Goal: Obtain resource: Download file/media

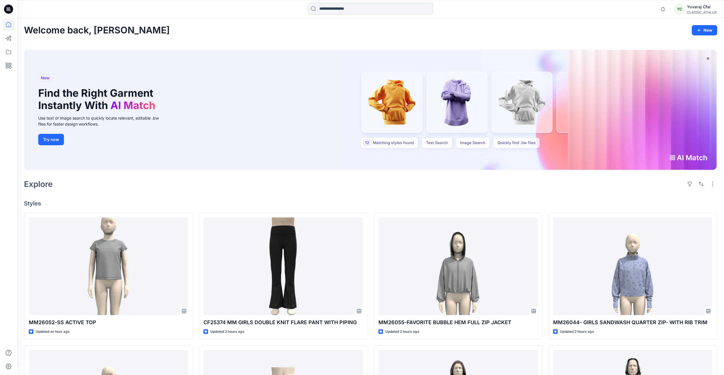
click at [336, 8] on input at bounding box center [371, 8] width 126 height 11
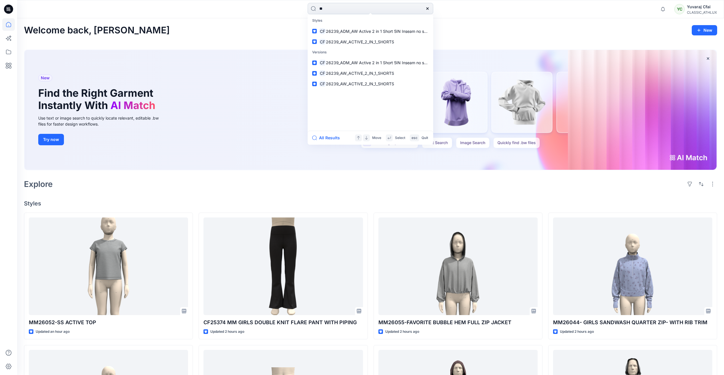
type input "*"
click at [467, 11] on div "Recent cf26150 CF26143 cf26239 Items MM25679-NEW SANDWASH TEE-PIPING AT SHOULDE…" at bounding box center [371, 9] width 354 height 13
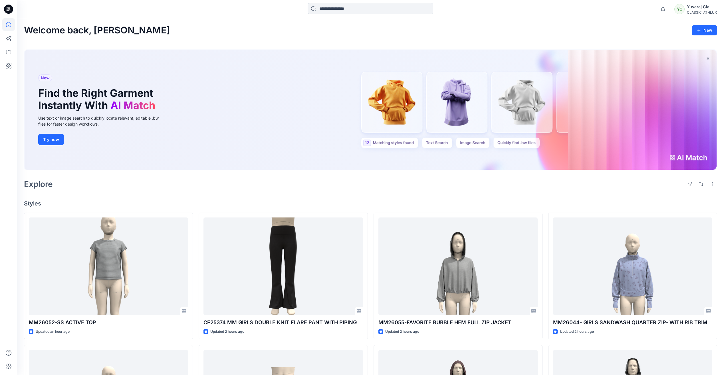
click at [352, 7] on input at bounding box center [371, 8] width 126 height 11
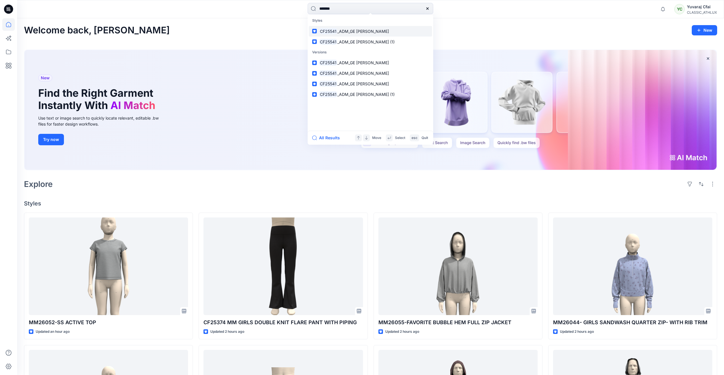
type input "*******"
click at [388, 31] on link "CF25541 _ADM_GE Terry Jogger" at bounding box center [370, 31] width 123 height 11
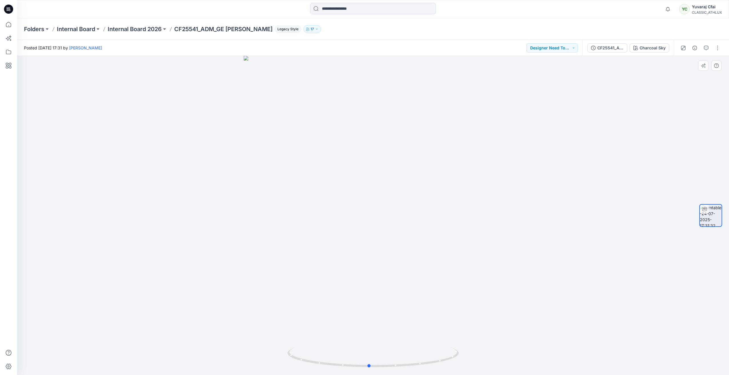
drag, startPoint x: 375, startPoint y: 364, endPoint x: 543, endPoint y: 357, distance: 167.5
click at [543, 357] on div at bounding box center [373, 215] width 712 height 319
click at [715, 46] on button "button" at bounding box center [717, 47] width 9 height 9
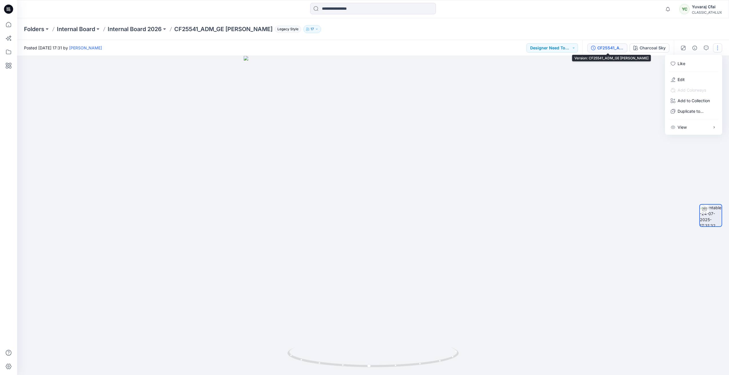
click at [619, 46] on div "CF25541_ADM_GE Terry Jogger" at bounding box center [610, 48] width 26 height 6
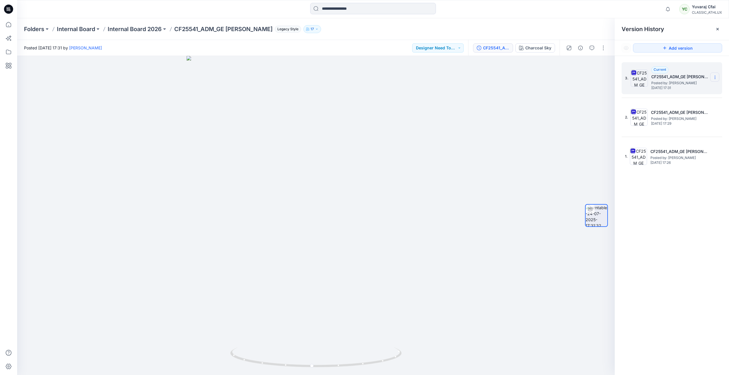
click at [716, 77] on icon at bounding box center [714, 77] width 5 height 5
click at [686, 89] on span "Download Source BW File" at bounding box center [686, 88] width 48 height 7
drag, startPoint x: 312, startPoint y: 367, endPoint x: 369, endPoint y: 354, distance: 58.9
click at [369, 354] on icon at bounding box center [316, 358] width 173 height 21
click at [392, 155] on div at bounding box center [315, 215] width 597 height 319
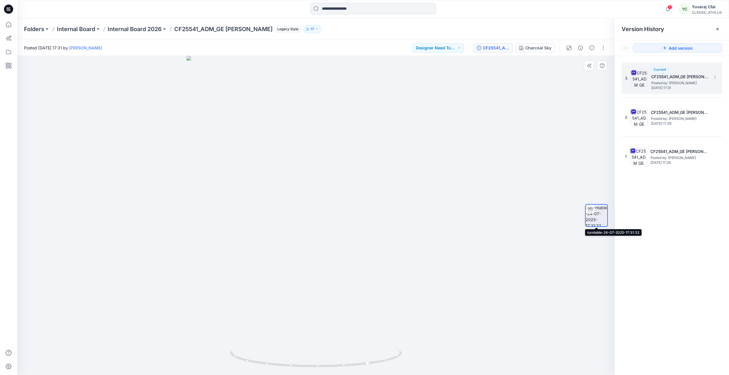
click at [596, 217] on img at bounding box center [596, 216] width 22 height 22
drag, startPoint x: 369, startPoint y: 365, endPoint x: 322, endPoint y: 367, distance: 47.1
click at [322, 366] on icon at bounding box center [316, 358] width 173 height 21
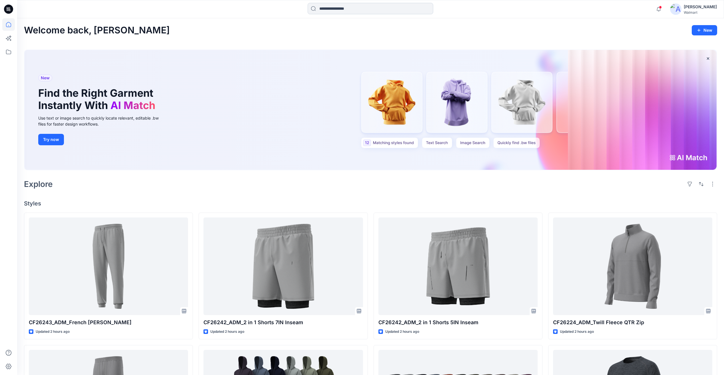
click at [338, 6] on input at bounding box center [371, 8] width 126 height 11
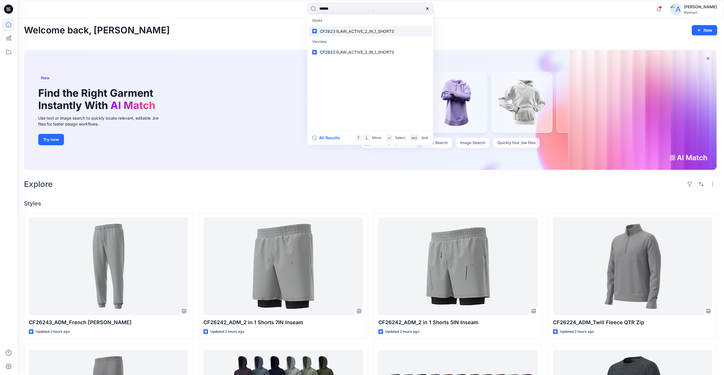
type input "******"
click at [362, 34] on p "CF2623 9_AW_ACTIVE_2_IN_1_SHORTS" at bounding box center [356, 31] width 75 height 6
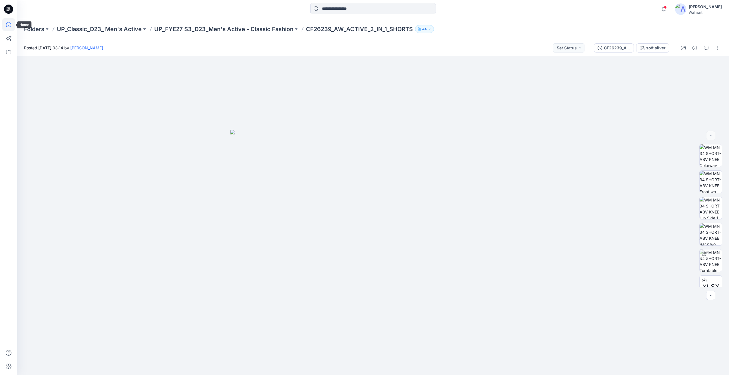
click at [10, 24] on icon at bounding box center [8, 24] width 13 height 13
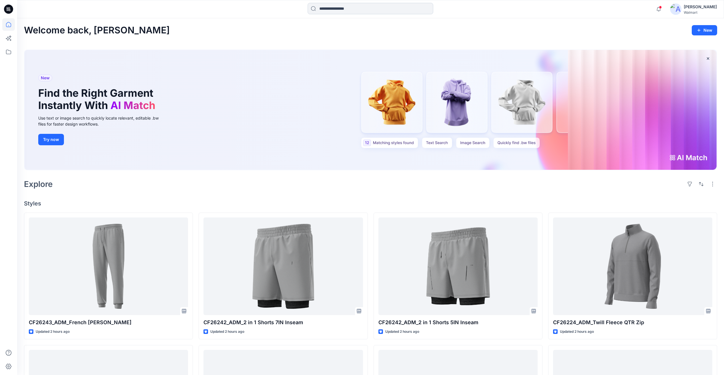
click at [353, 8] on input at bounding box center [371, 8] width 126 height 11
